Goal: Navigation & Orientation: Understand site structure

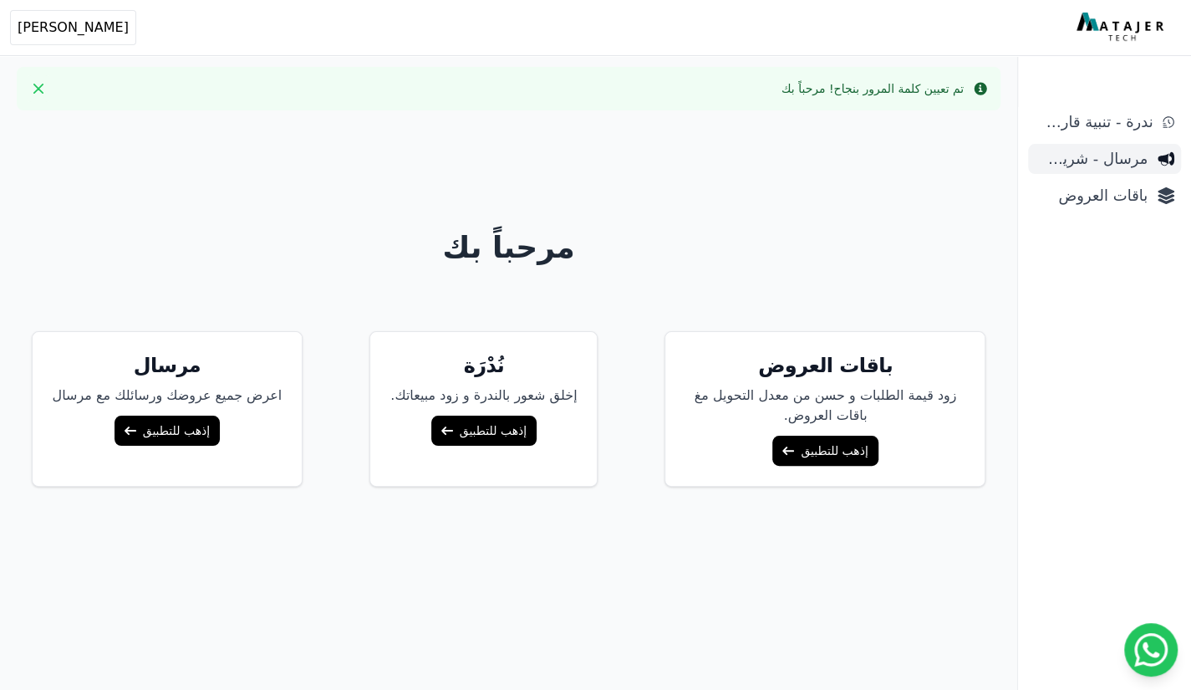
click at [1127, 146] on link "مرسال - شريط دعاية" at bounding box center [1104, 159] width 153 height 30
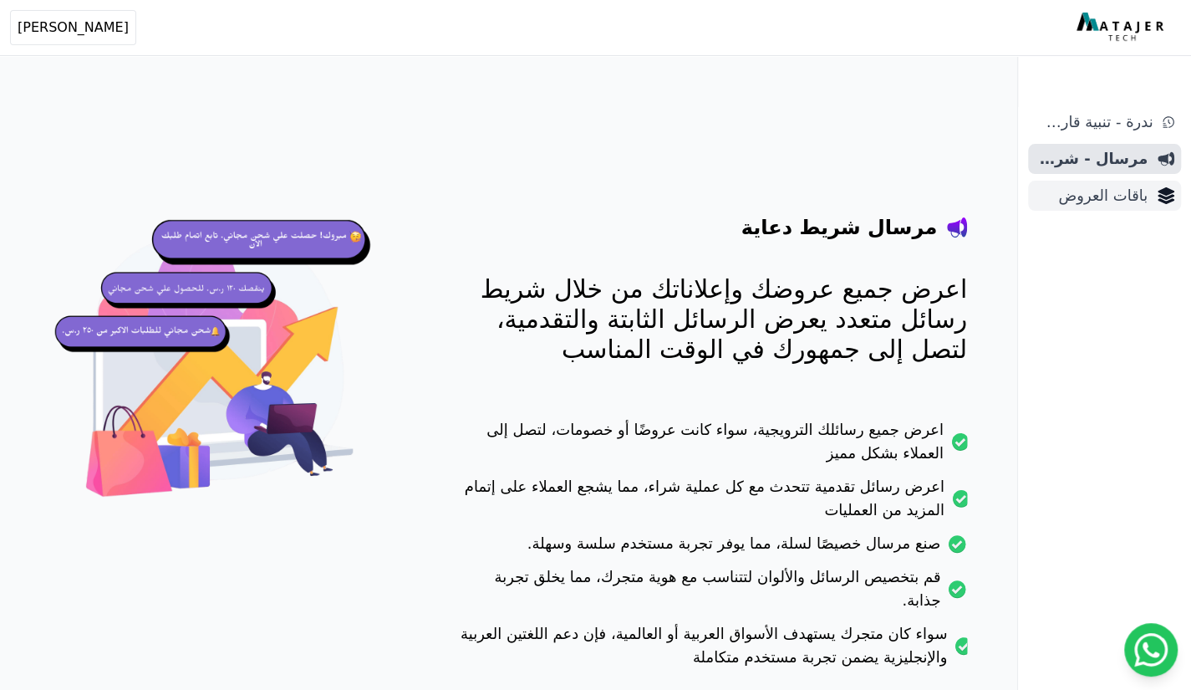
click at [1107, 204] on span "باقات العروض" at bounding box center [1091, 195] width 113 height 23
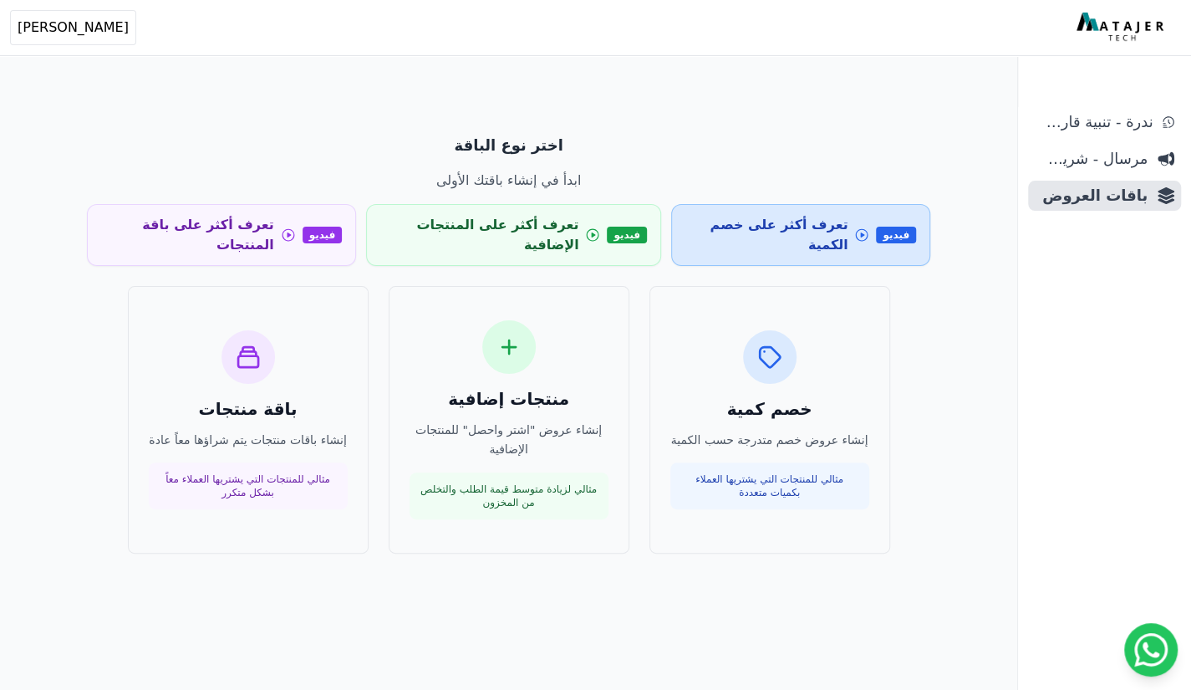
click at [845, 241] on link "فيديو تعرف أكثر على خصم الكمية" at bounding box center [800, 235] width 259 height 62
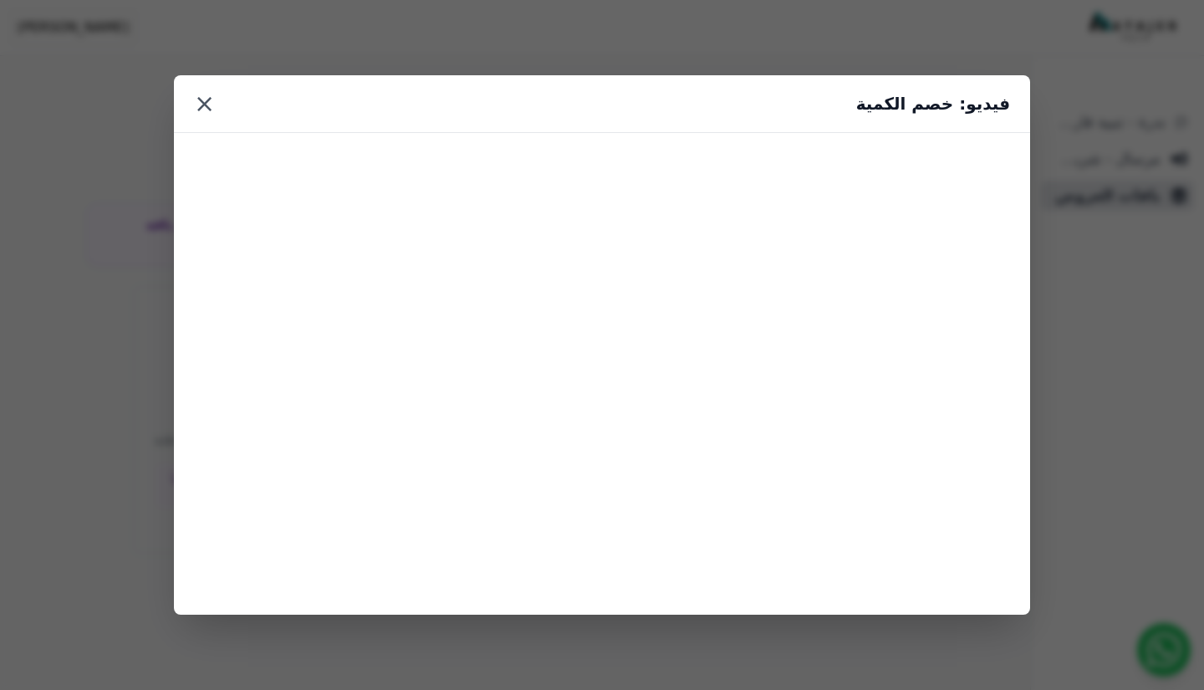
click at [201, 106] on button "×" at bounding box center [204, 104] width 21 height 30
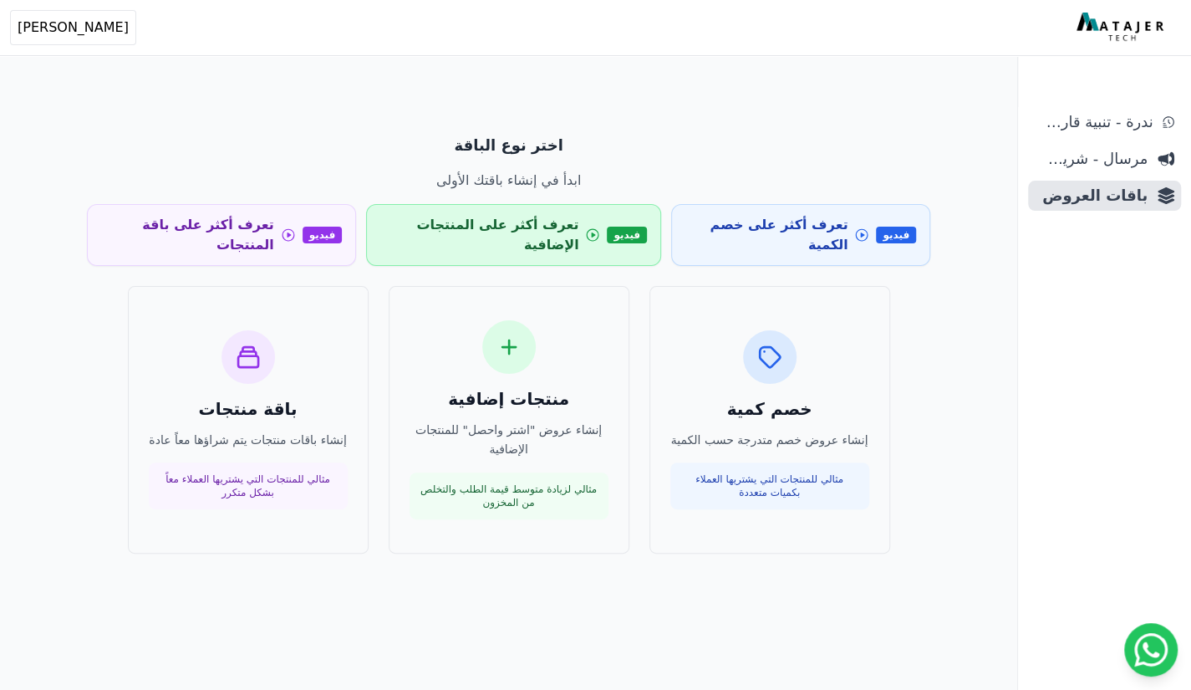
click at [587, 229] on icon at bounding box center [593, 235] width 13 height 13
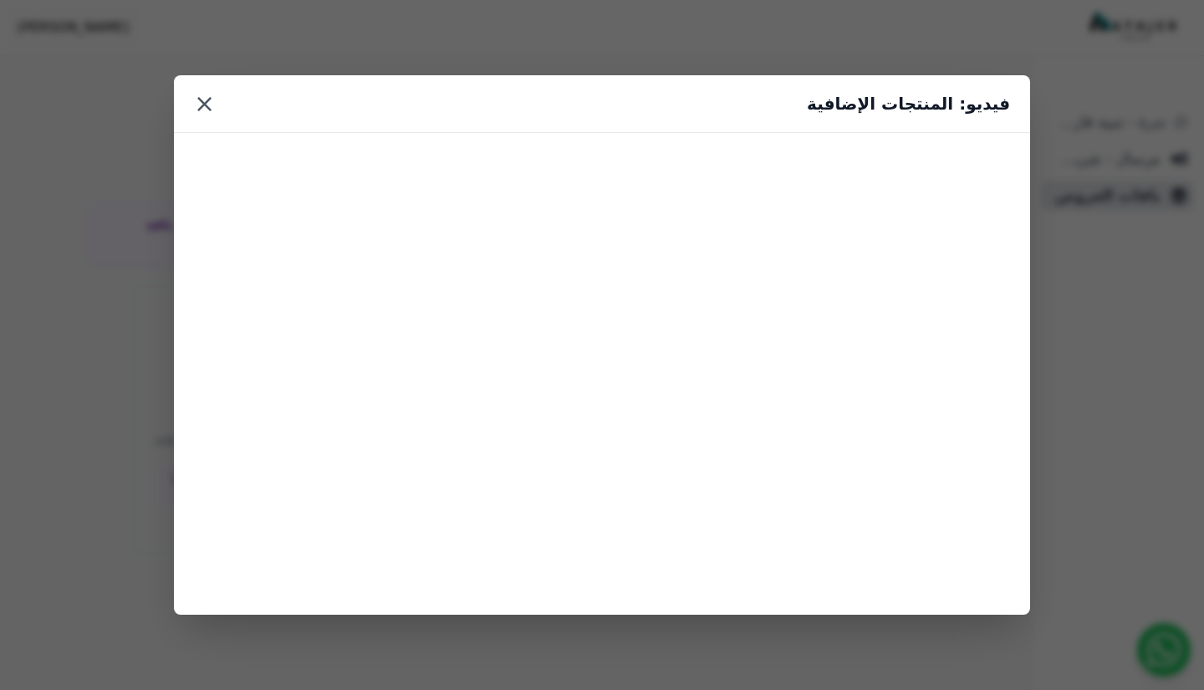
click at [198, 116] on button "×" at bounding box center [204, 104] width 21 height 30
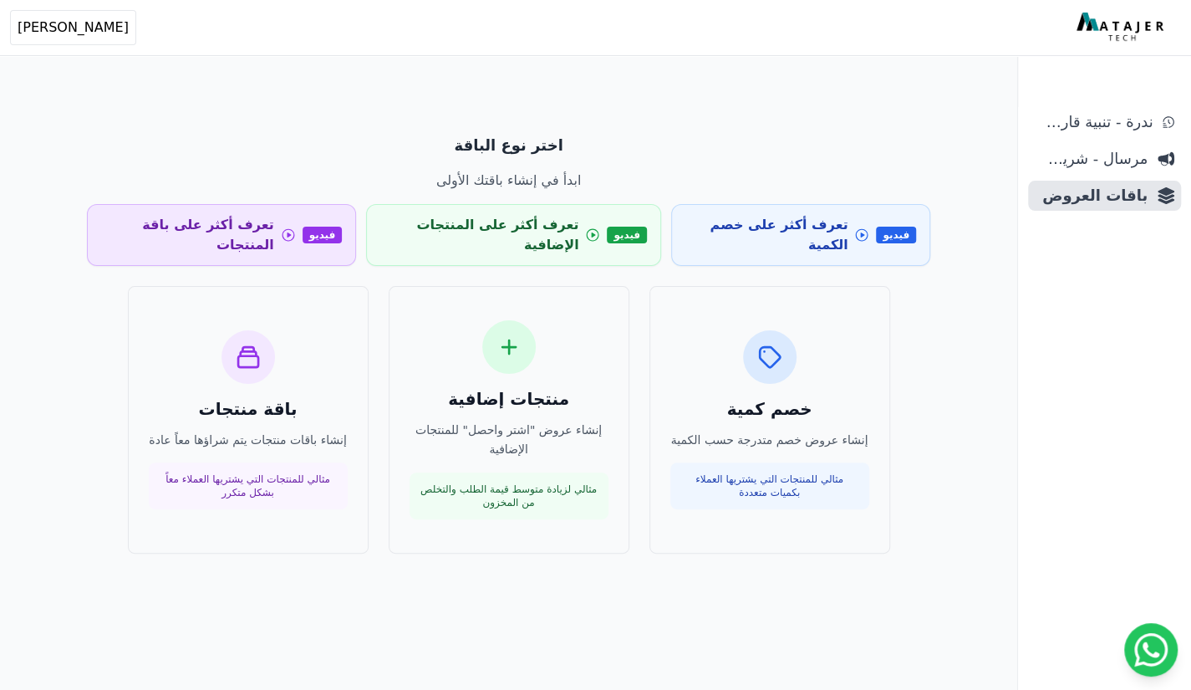
click at [291, 232] on icon at bounding box center [289, 234] width 4 height 5
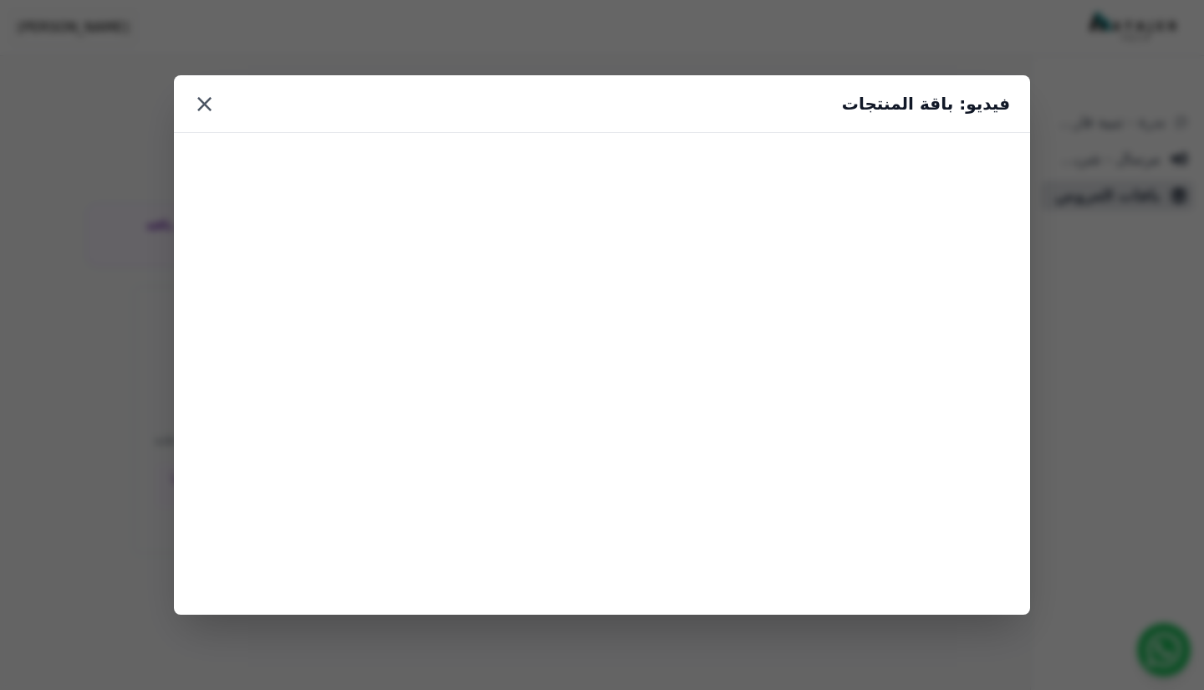
click at [204, 106] on button "×" at bounding box center [204, 104] width 21 height 30
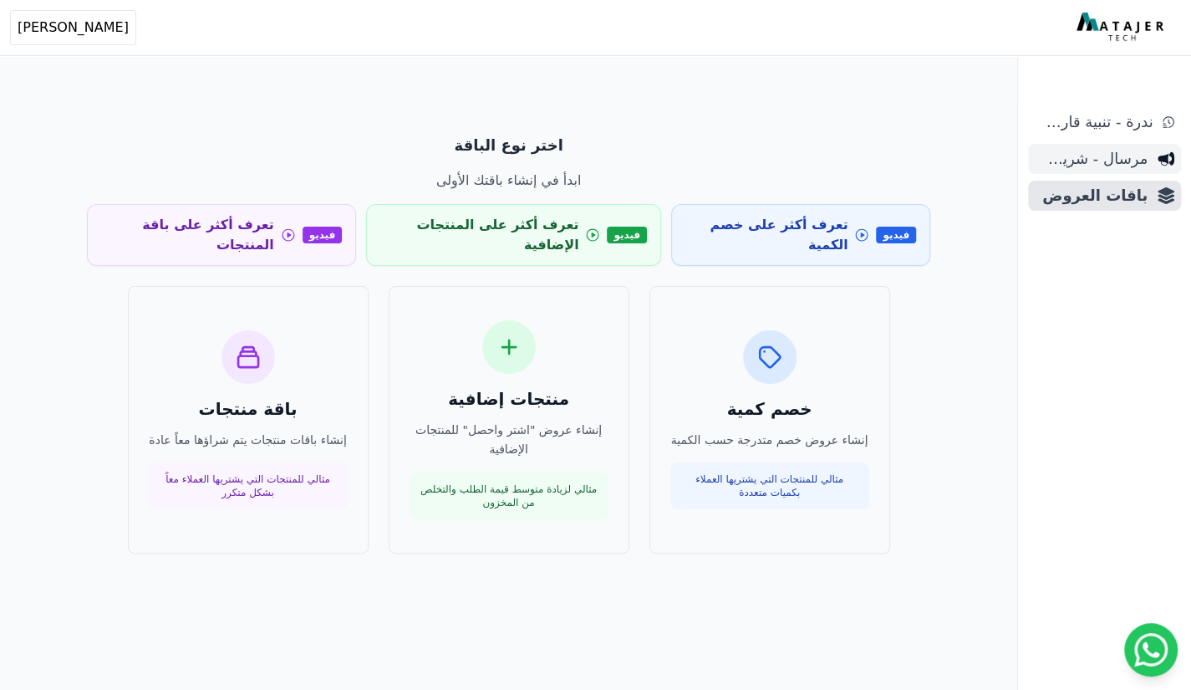
click at [1106, 154] on span "مرسال - شريط دعاية" at bounding box center [1091, 158] width 113 height 23
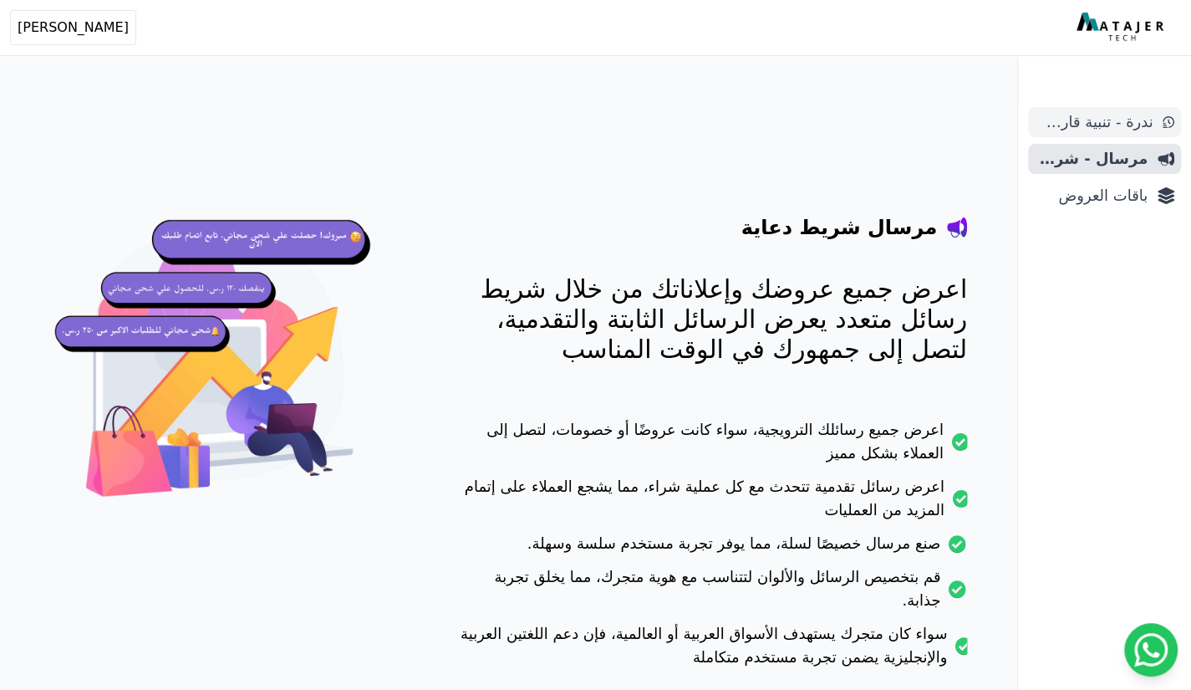
click at [1096, 131] on span "ندرة - تنبية قارب علي النفاذ" at bounding box center [1094, 121] width 118 height 23
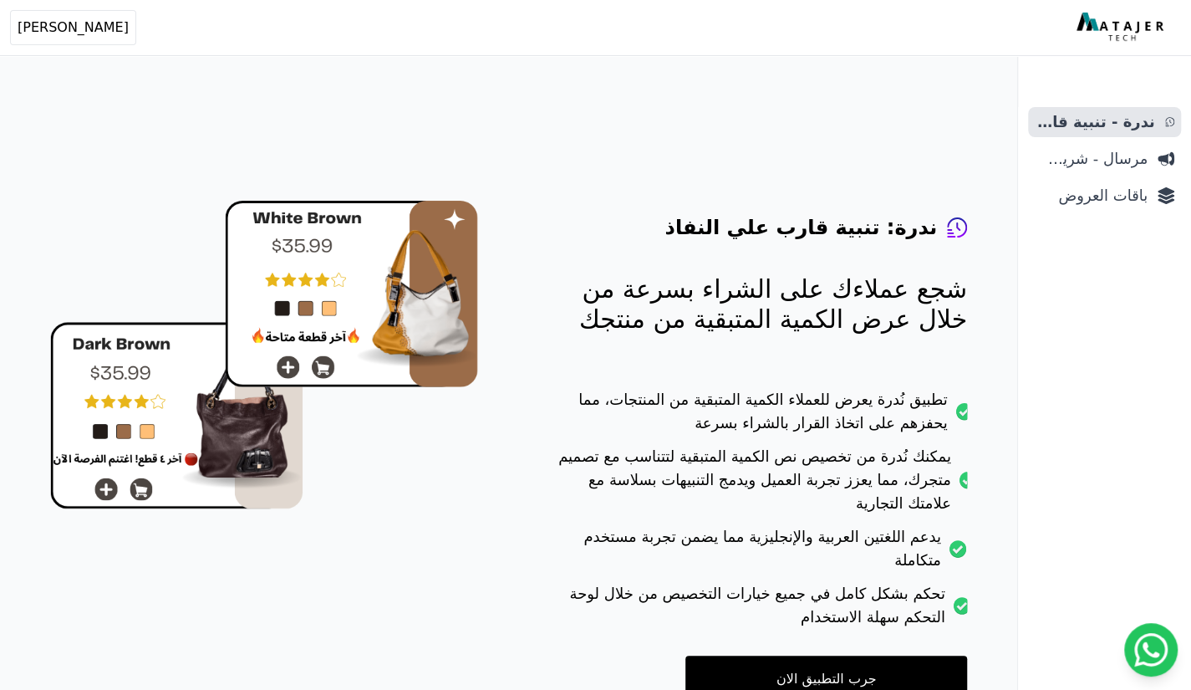
click at [759, 362] on div "ندرة: تنبية قارب علي النفاذ شجع عملاءك على الشراء بسرعة من خلال عرض الكمية المت…" at bounding box center [756, 424] width 422 height 555
